Goal: Navigation & Orientation: Find specific page/section

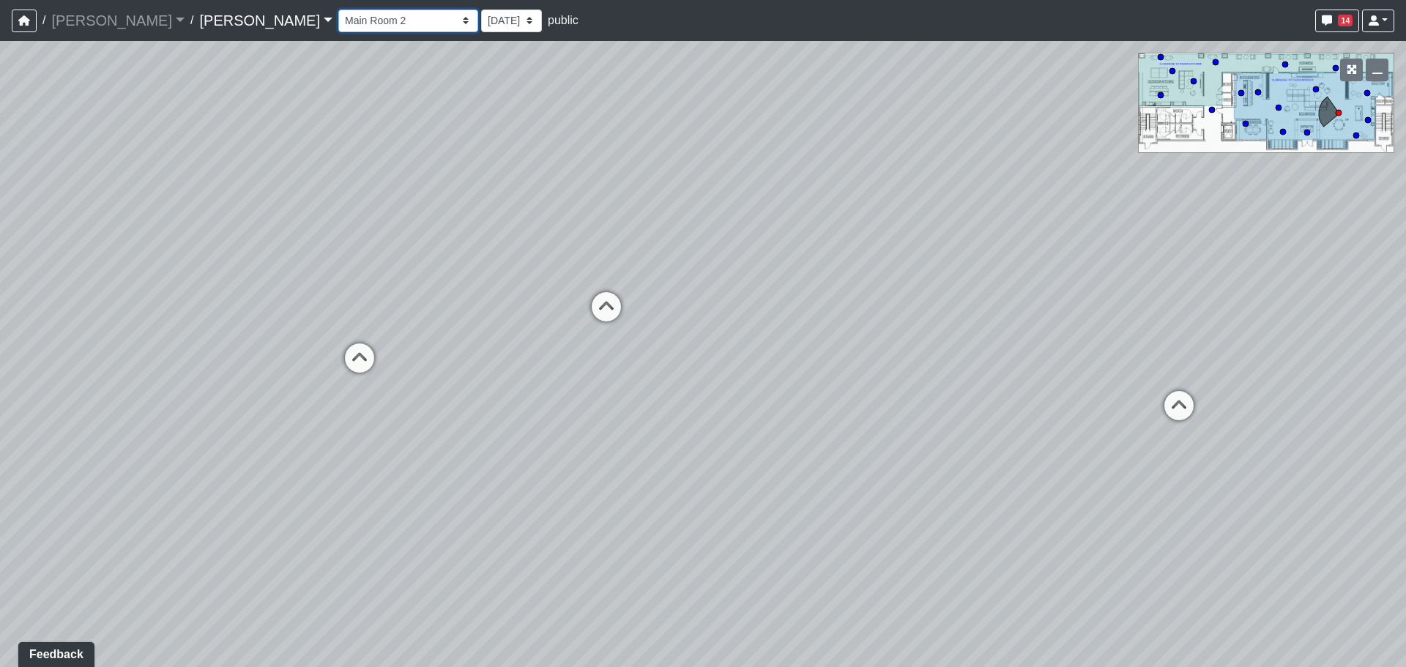
click at [346, 21] on select "Entry Kitchenette Lounge Pool Table Seating 1 Seating 2 Seating 3 Seating 4 Ban…" at bounding box center [408, 21] width 140 height 23
click at [338, 10] on select "Entry Kitchenette Lounge Pool Table Seating 1 Seating 2 Seating 3 Seating 4 Ban…" at bounding box center [408, 21] width 140 height 23
select select "vPgb6qBibBWvdxKSAHtHUP"
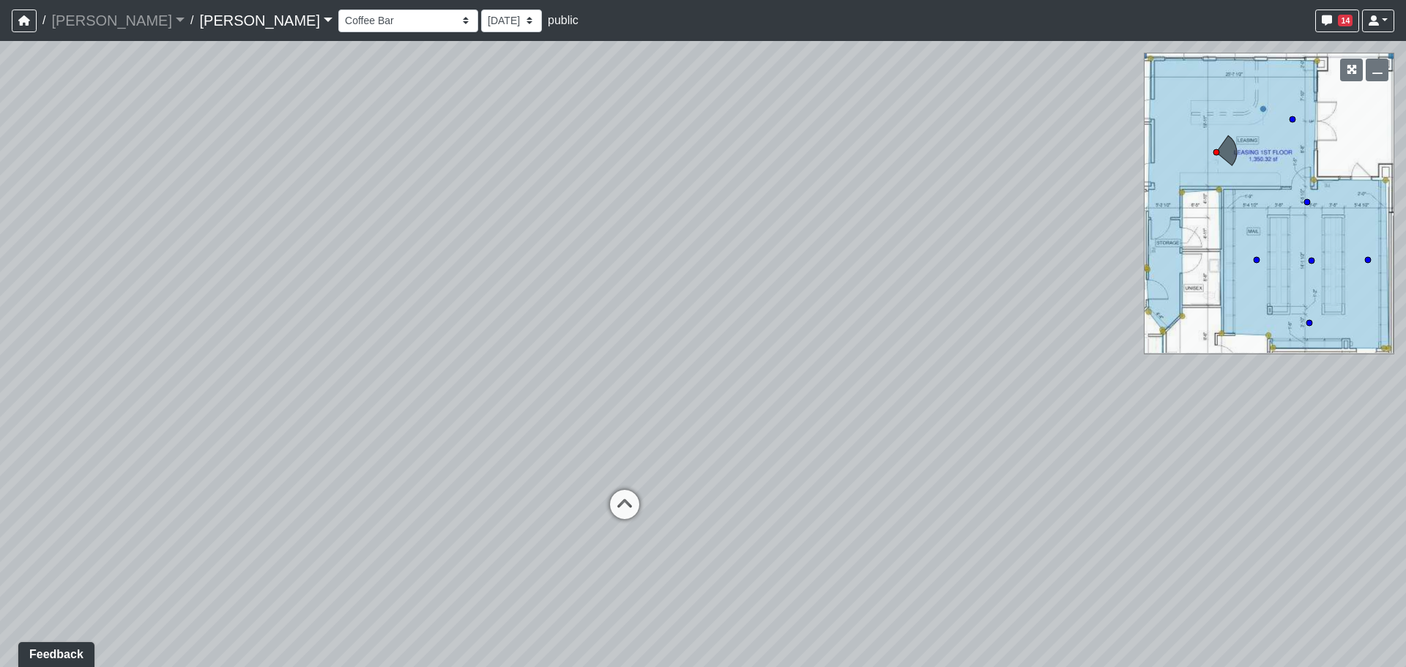
drag, startPoint x: 352, startPoint y: 346, endPoint x: 984, endPoint y: 253, distance: 639.7
click at [915, 258] on div "Loading... Work Station Loading... Micro Office 1 Loading... Grab N Go 1 Loadin…" at bounding box center [703, 354] width 1406 height 626
drag, startPoint x: 172, startPoint y: 327, endPoint x: 726, endPoint y: 395, distance: 557.8
click at [726, 395] on div "Loading... Work Station Loading... Micro Office 1 Loading... Grab N Go 1 Loadin…" at bounding box center [703, 354] width 1406 height 626
drag, startPoint x: 715, startPoint y: 356, endPoint x: 604, endPoint y: 381, distance: 114.1
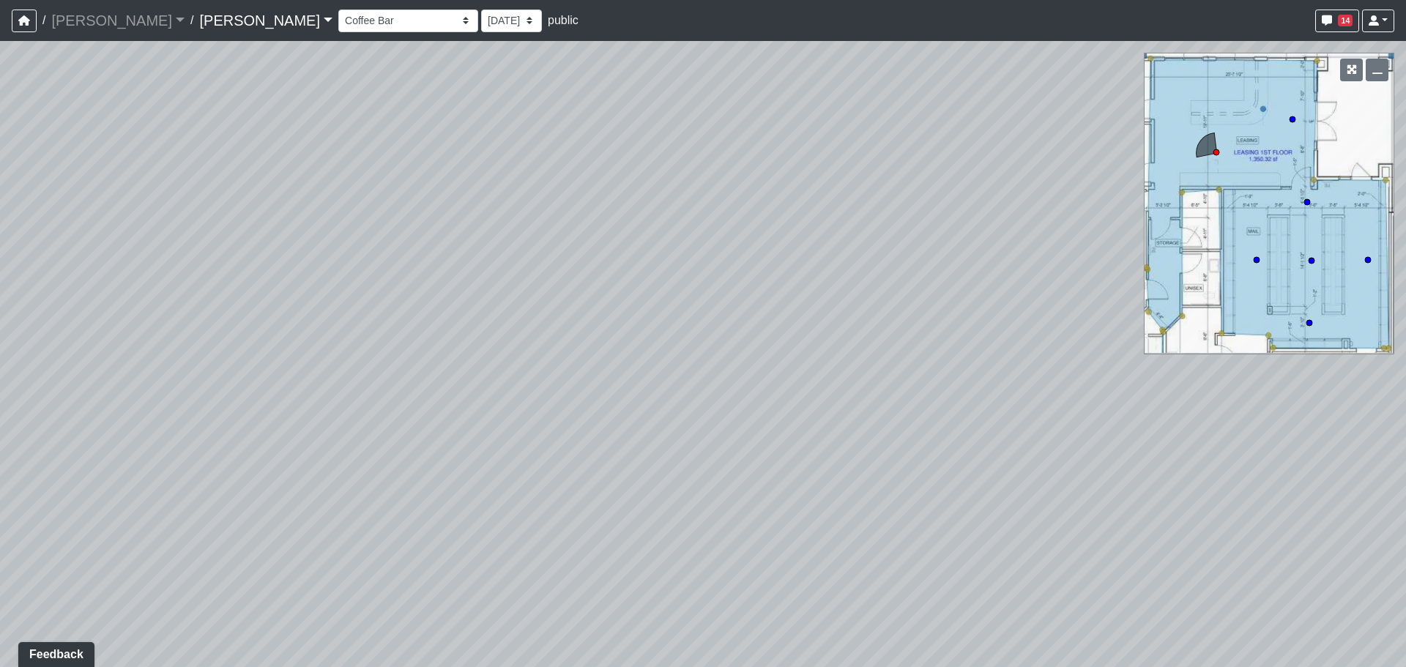
click at [432, 408] on div "Loading... Work Station Loading... Micro Office 1 Loading... Grab N Go 1 Loadin…" at bounding box center [703, 354] width 1406 height 626
drag, startPoint x: 884, startPoint y: 316, endPoint x: 439, endPoint y: 344, distance: 446.2
click at [439, 344] on div "Loading... Work Station Loading... Micro Office 1 Loading... Grab N Go 1 Loadin…" at bounding box center [703, 354] width 1406 height 626
click at [199, 20] on link "[PERSON_NAME]" at bounding box center [265, 20] width 133 height 29
click at [200, 83] on link "Hermitage" at bounding box center [266, 84] width 133 height 23
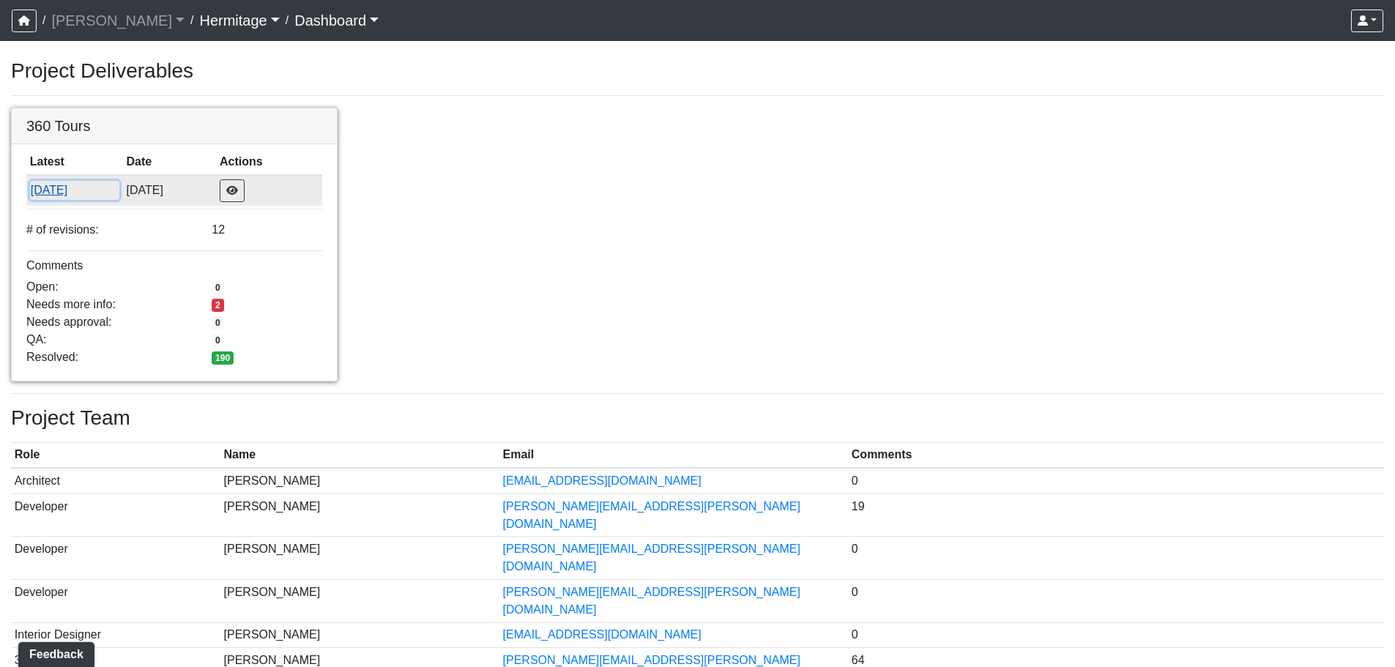
click at [64, 190] on button "[DATE]" at bounding box center [74, 190] width 89 height 19
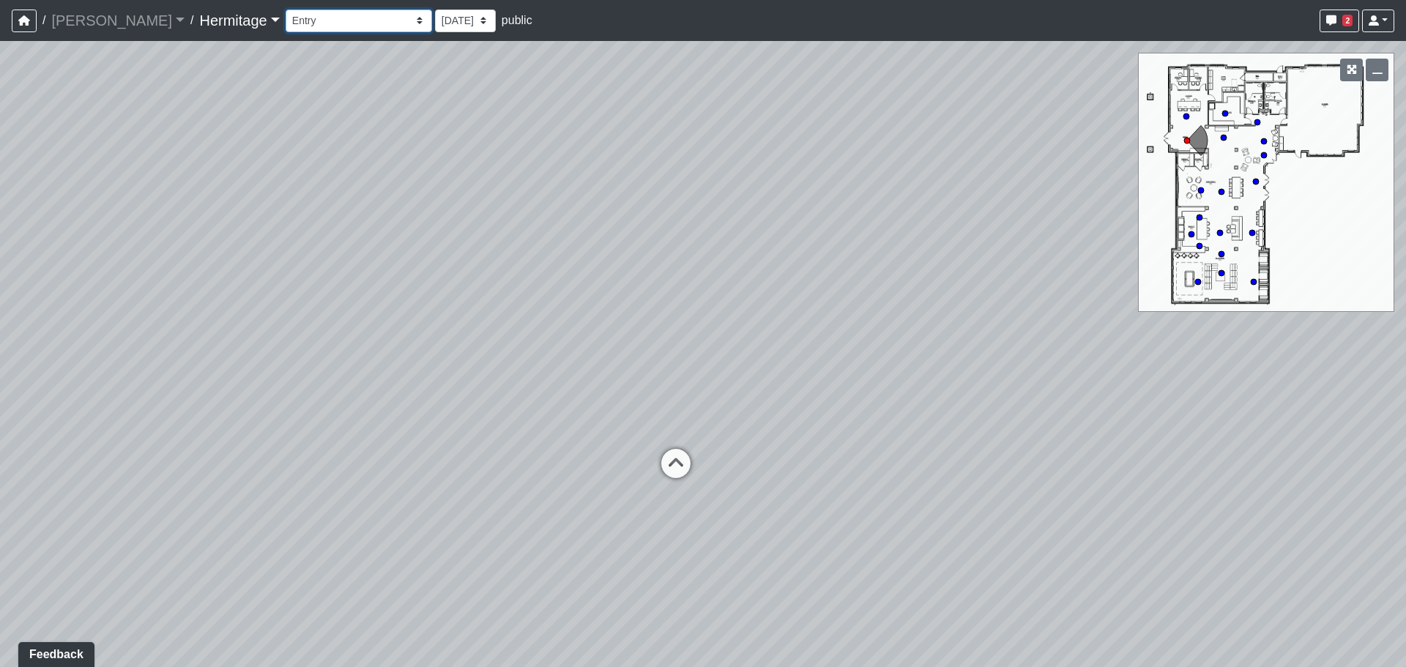
click at [295, 18] on select "Booth Seating Fireplace Pool Table Community Table Hallway Pool Courtyard Entry…" at bounding box center [359, 21] width 146 height 23
click at [286, 10] on select "Booth Seating Fireplace Pool Table Community Table Hallway Pool Courtyard Entry…" at bounding box center [359, 21] width 146 height 23
drag, startPoint x: 284, startPoint y: 368, endPoint x: 708, endPoint y: 345, distance: 424.7
click at [718, 343] on div "Loading... Leasing Desk Loading... Hallway Loading... Market Lounge - Hallway L…" at bounding box center [703, 354] width 1406 height 626
drag, startPoint x: 330, startPoint y: 355, endPoint x: 1034, endPoint y: 321, distance: 704.0
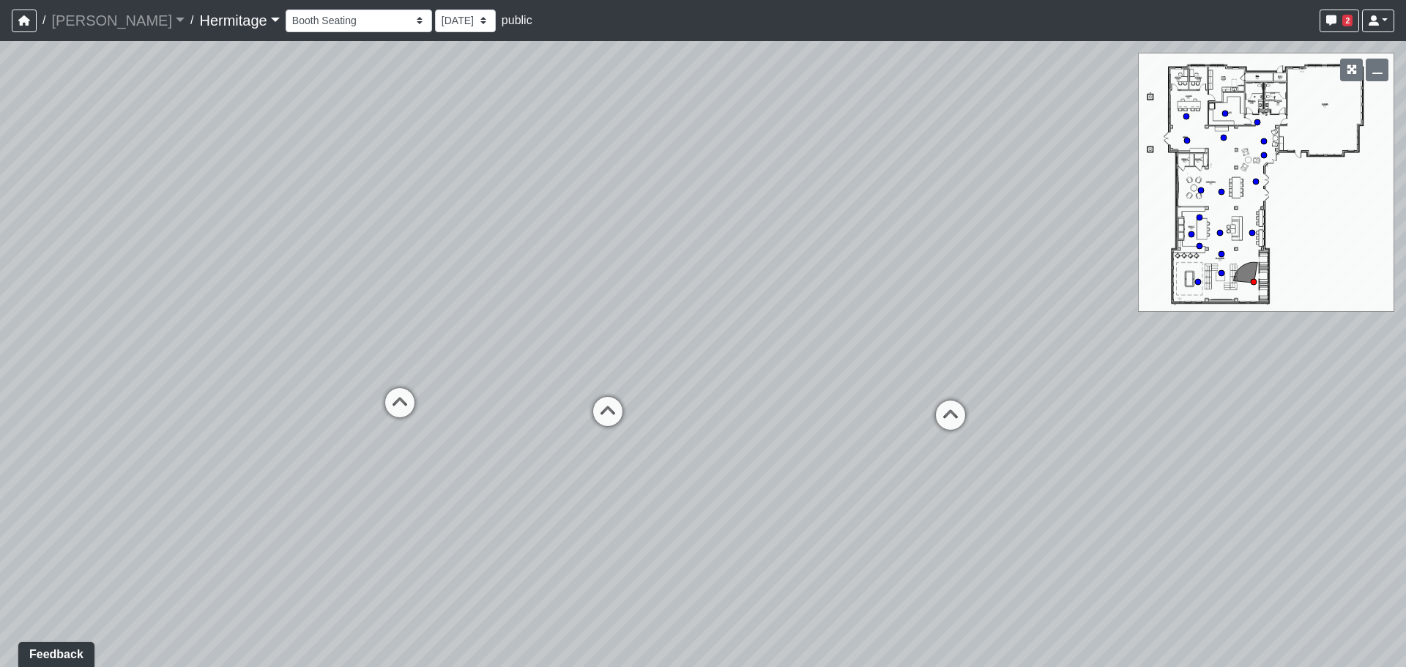
click at [1036, 321] on div "Loading... Leasing Desk Loading... Hallway Loading... Market Lounge - Hallway L…" at bounding box center [703, 354] width 1406 height 626
drag, startPoint x: 607, startPoint y: 349, endPoint x: 497, endPoint y: 363, distance: 110.8
click at [817, 360] on div "Loading... Leasing Desk Loading... Hallway Loading... Market Lounge - Hallway L…" at bounding box center [703, 354] width 1406 height 626
drag, startPoint x: 764, startPoint y: 336, endPoint x: 45, endPoint y: 255, distance: 723.1
click at [19, 250] on div "Loading... Leasing Desk Loading... Hallway Loading... Market Lounge - Hallway L…" at bounding box center [703, 354] width 1406 height 626
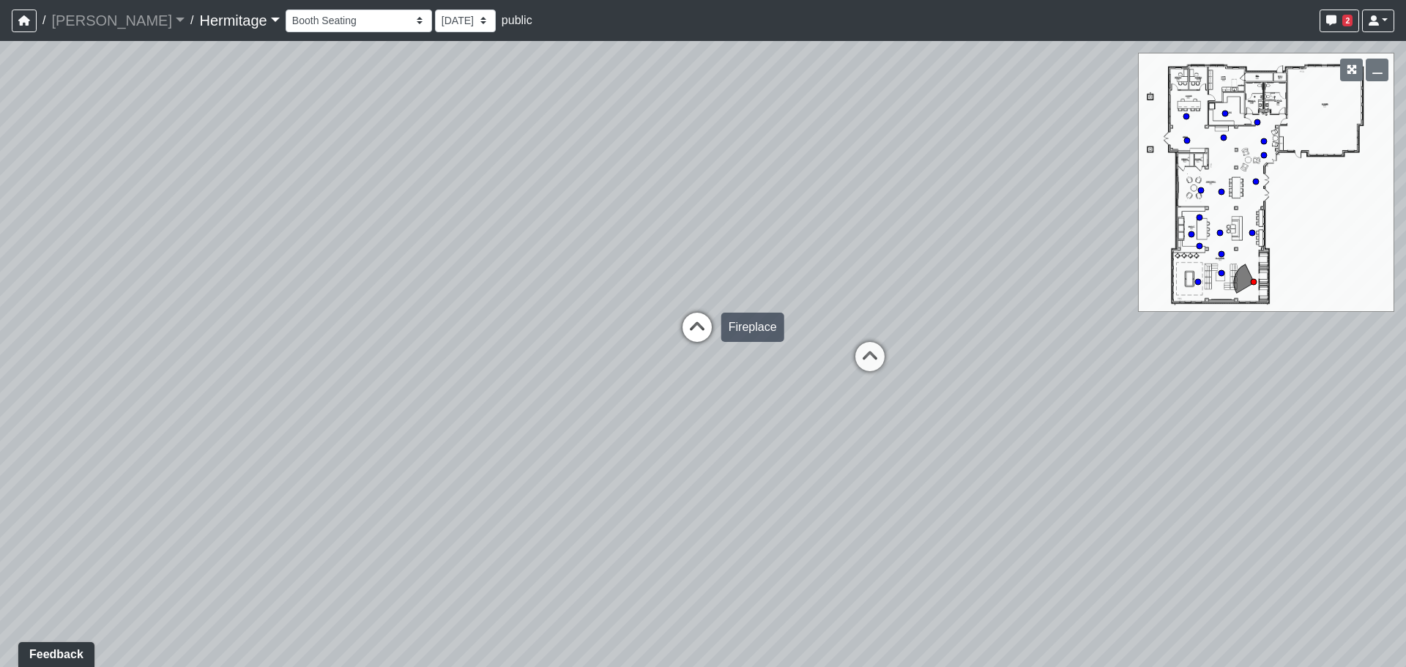
click at [712, 325] on icon at bounding box center [697, 335] width 44 height 44
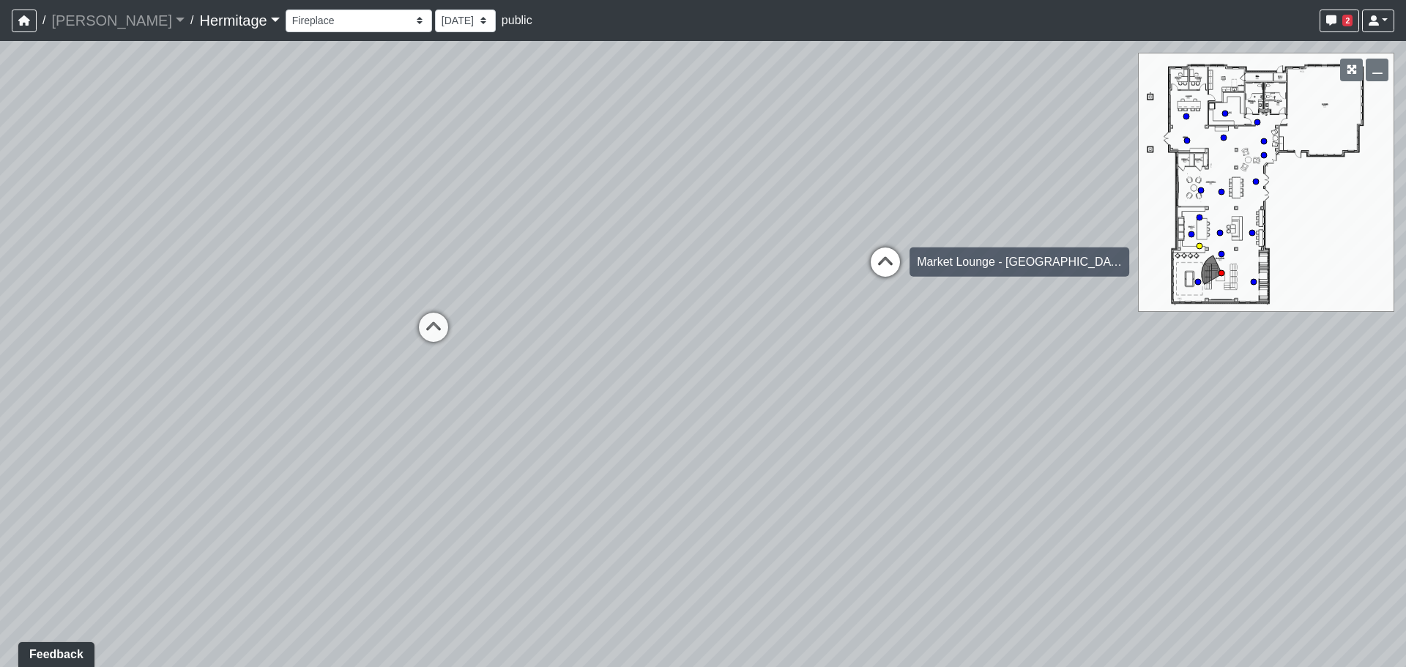
click at [902, 271] on icon at bounding box center [886, 270] width 44 height 44
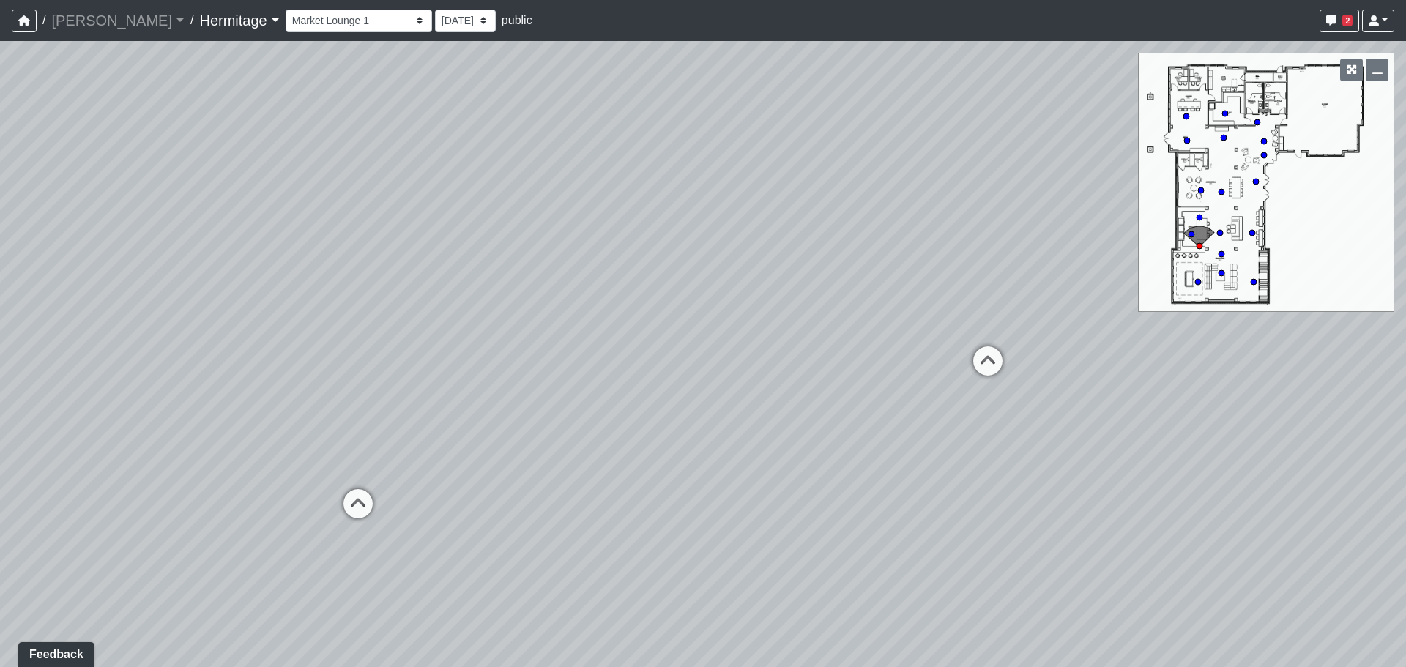
drag, startPoint x: 977, startPoint y: 355, endPoint x: 135, endPoint y: 382, distance: 842.8
click at [135, 382] on div "Loading... Leasing Desk Loading... Hallway Loading... Market Lounge - Hallway L…" at bounding box center [703, 354] width 1406 height 626
click at [997, 358] on icon at bounding box center [988, 368] width 44 height 44
drag, startPoint x: 306, startPoint y: 366, endPoint x: 1114, endPoint y: 361, distance: 807.9
click at [1114, 361] on div "Loading... Leasing Desk Loading... Hallway Loading... Market Lounge - Hallway L…" at bounding box center [703, 354] width 1406 height 626
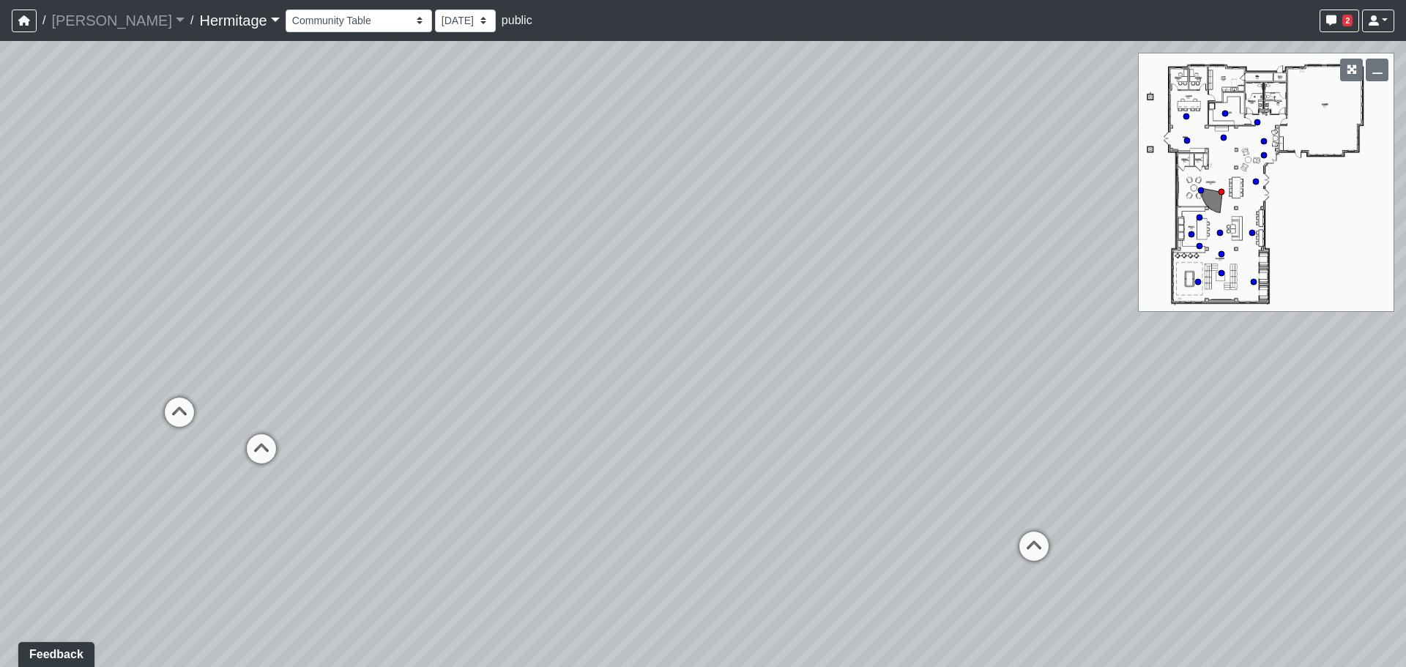
drag, startPoint x: 636, startPoint y: 385, endPoint x: 833, endPoint y: 407, distance: 198.3
click at [833, 407] on div "Loading... Leasing Desk Loading... Hallway Loading... Market Lounge - Hallway L…" at bounding box center [703, 354] width 1406 height 626
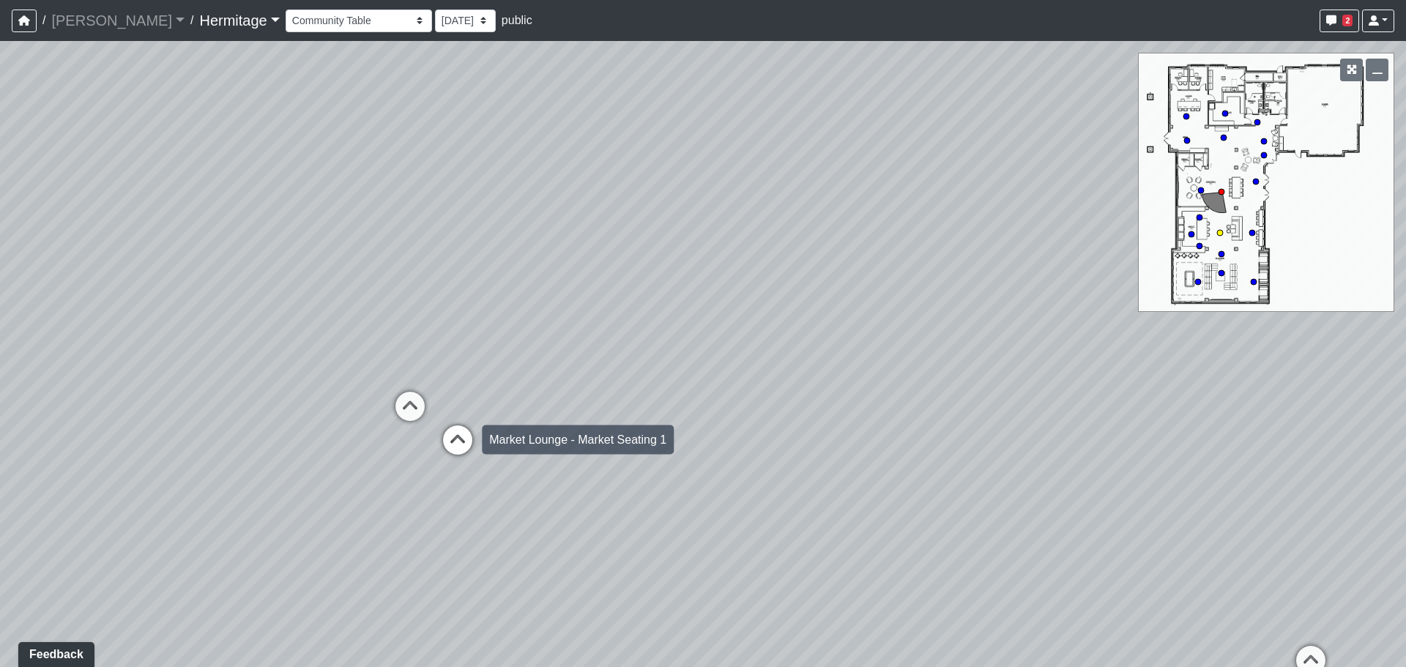
click at [462, 442] on icon at bounding box center [458, 448] width 44 height 44
select select "tmzZpXiDX1H7kcNbT6Q3ZE"
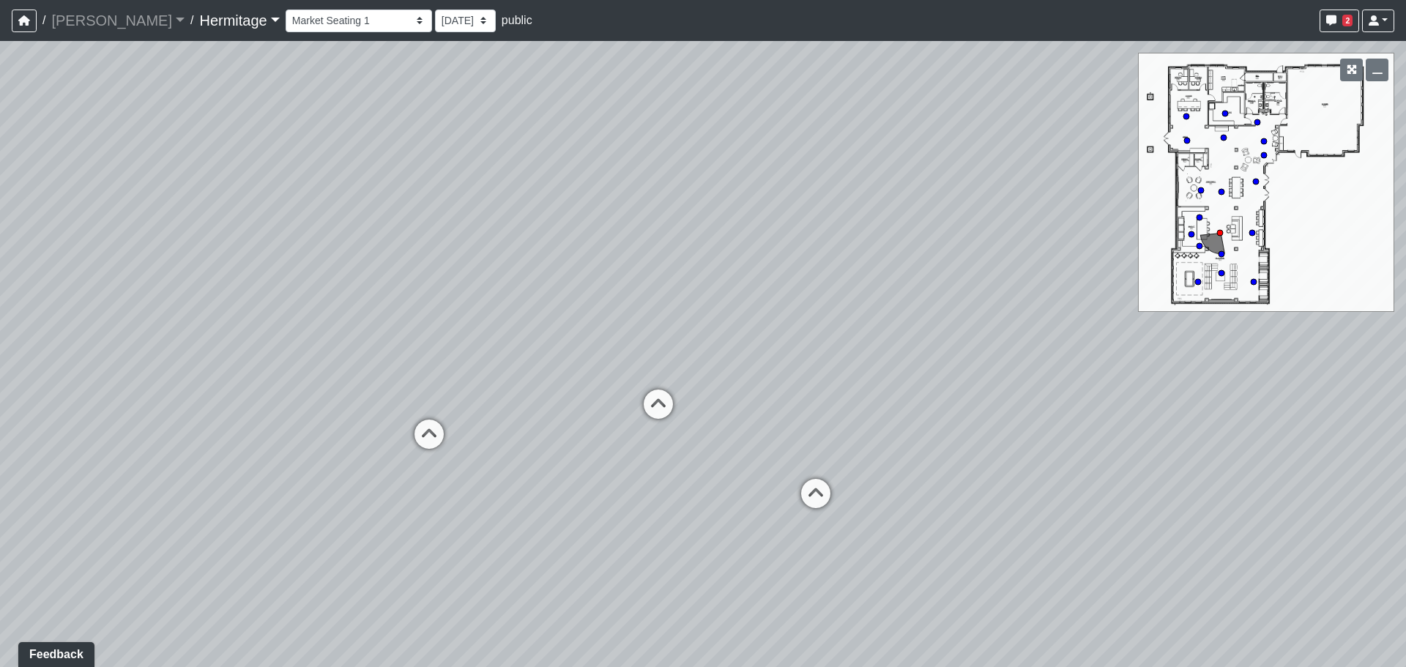
drag, startPoint x: 790, startPoint y: 399, endPoint x: 160, endPoint y: 379, distance: 631.0
click at [160, 379] on div "Loading... Leasing Desk Loading... Hallway Loading... Market Lounge - Hallway L…" at bounding box center [703, 354] width 1406 height 626
drag, startPoint x: 741, startPoint y: 304, endPoint x: 116, endPoint y: 300, distance: 625.5
click at [116, 300] on div "Loading... Leasing Desk Loading... Hallway Loading... Market Lounge - Hallway L…" at bounding box center [703, 354] width 1406 height 626
